Goal: Information Seeking & Learning: Find specific fact

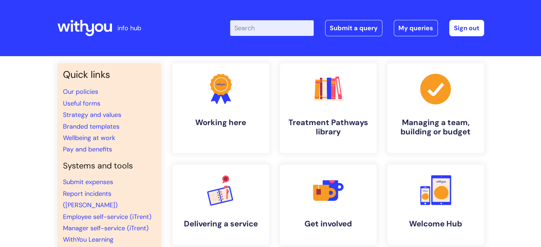
click at [257, 32] on input "Enter your search term here..." at bounding box center [272, 28] width 84 height 16
type input "Pay review"
click button "Search" at bounding box center [0, 0] width 0 height 0
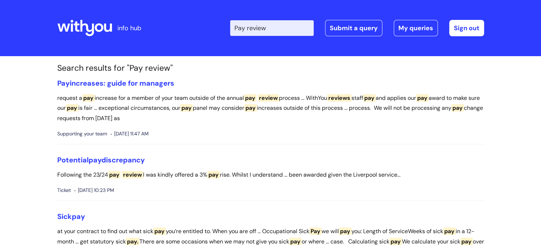
drag, startPoint x: 277, startPoint y: 25, endPoint x: 255, endPoint y: 27, distance: 22.1
click at [255, 27] on input "Pay review" at bounding box center [272, 28] width 84 height 16
type input "Pay award"
click button "Search" at bounding box center [0, 0] width 0 height 0
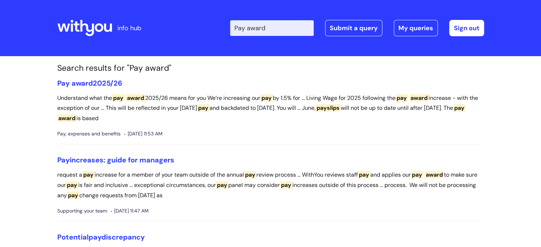
click at [111, 88] on li "Pay award 2025/26 Understand what the pay award 2025/26 means for you We’re inc…" at bounding box center [270, 112] width 426 height 66
click at [108, 83] on link "Pay award 2025/26" at bounding box center [89, 83] width 65 height 9
drag, startPoint x: 284, startPoint y: 28, endPoint x: 207, endPoint y: 34, distance: 77.3
click at [207, 34] on div "Enter your search term here... Pay award Search Submit a query My queries Welco…" at bounding box center [323, 28] width 321 height 42
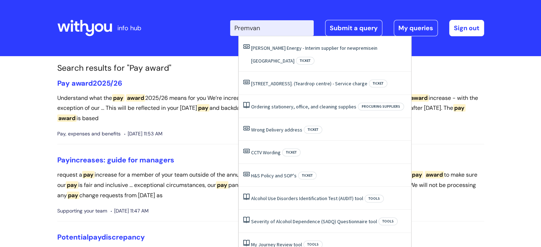
type input "Premvan"
click button "Search" at bounding box center [0, 0] width 0 height 0
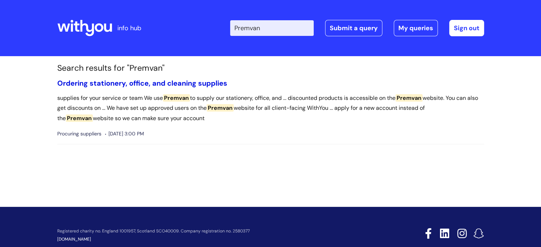
click at [122, 82] on link "Ordering stationery, office, and cleaning supplies" at bounding box center [142, 83] width 170 height 9
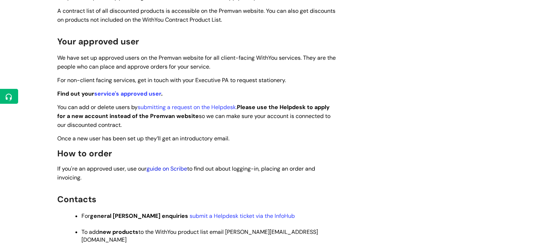
scroll to position [249, 0]
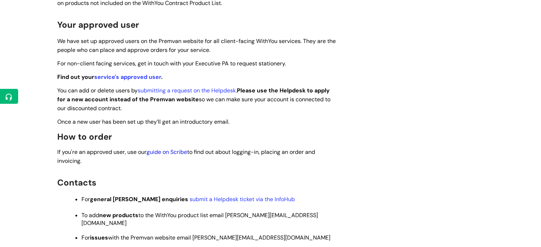
click at [173, 150] on link "guide on Scribe" at bounding box center [166, 151] width 41 height 7
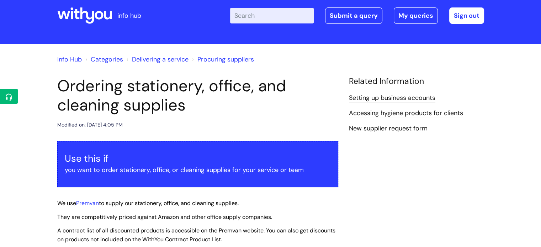
scroll to position [0, 0]
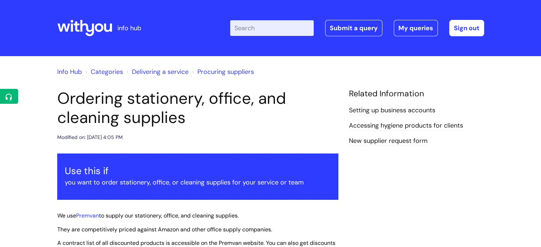
click at [290, 25] on input "Enter your search term here..." at bounding box center [272, 28] width 84 height 16
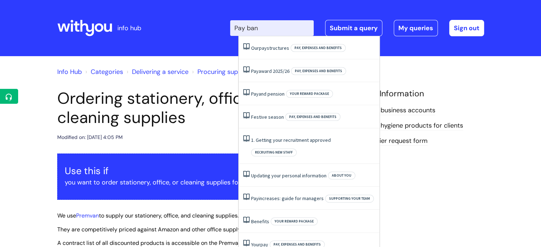
type input "Pay band"
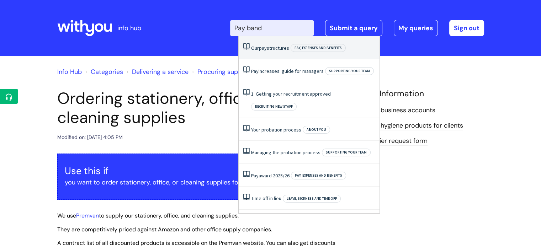
click at [273, 48] on link "Our pay structures" at bounding box center [270, 48] width 38 height 6
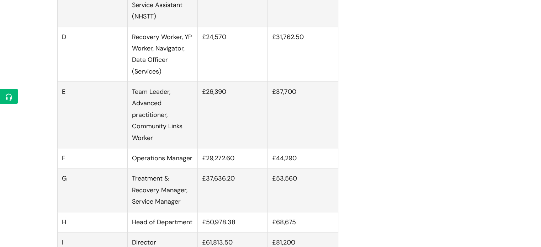
scroll to position [640, 0]
